Goal: Complete application form

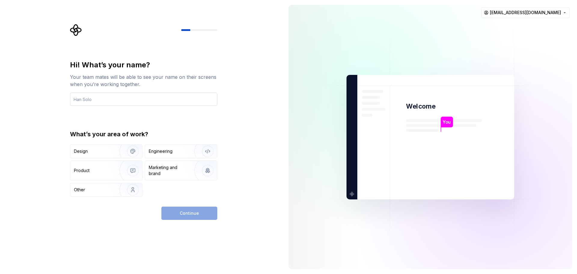
click at [121, 99] on input "text" at bounding box center [143, 99] width 147 height 13
type input "MisterJo"
click at [173, 168] on div "Marketing and brand" at bounding box center [169, 170] width 41 height 12
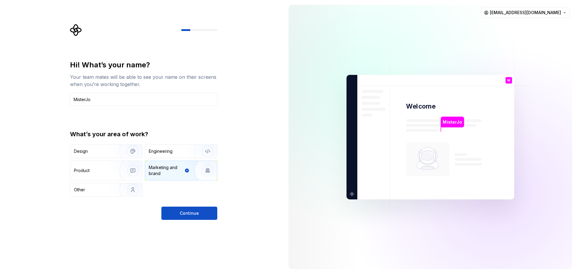
click at [197, 215] on span "Continue" at bounding box center [189, 213] width 19 height 6
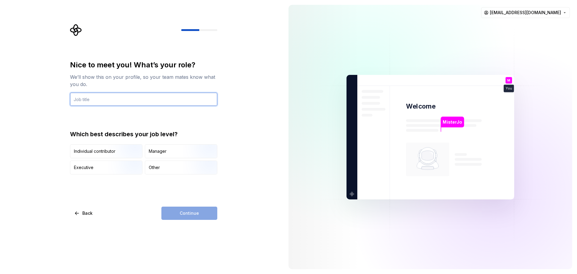
click at [97, 98] on input "text" at bounding box center [143, 99] width 147 height 13
type input "Ai prompter"
click at [196, 215] on div "Continue" at bounding box center [189, 212] width 56 height 13
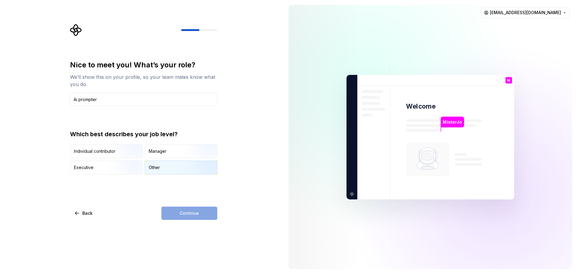
click at [165, 164] on div "Other" at bounding box center [181, 167] width 72 height 13
drag, startPoint x: 196, startPoint y: 210, endPoint x: 198, endPoint y: 205, distance: 5.4
click at [198, 205] on div "Nice to meet you! What’s your role? We’ll show this on your profile, so your te…" at bounding box center [143, 140] width 147 height 160
click at [196, 213] on span "Continue" at bounding box center [189, 213] width 19 height 6
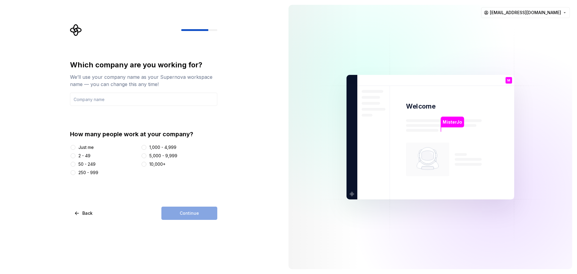
click at [355, 78] on div at bounding box center [351, 80] width 7 height 7
click at [348, 84] on img at bounding box center [430, 137] width 243 height 284
click at [350, 79] on div at bounding box center [351, 80] width 7 height 7
click at [455, 122] on p "MisterJo" at bounding box center [452, 121] width 19 height 7
